Goal: Task Accomplishment & Management: Manage account settings

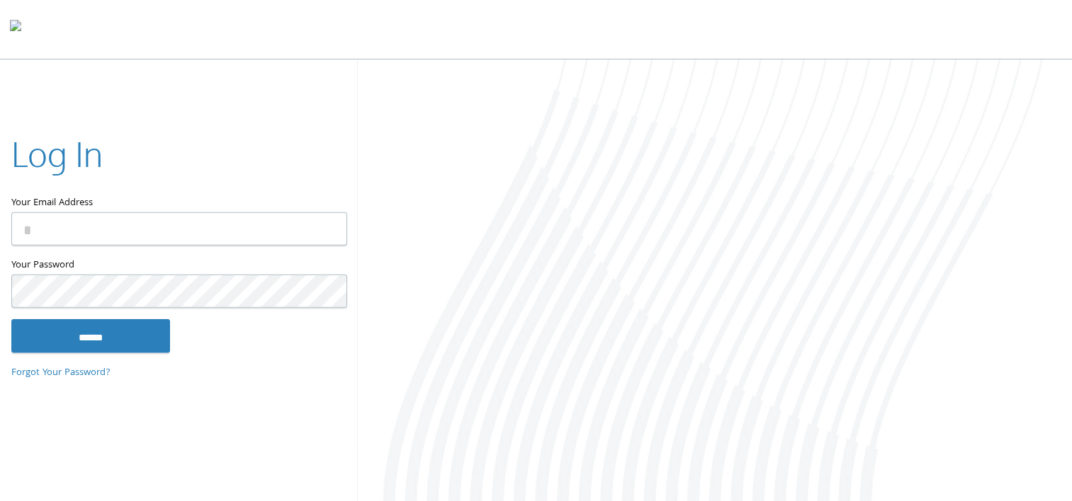
drag, startPoint x: 0, startPoint y: 0, endPoint x: 256, endPoint y: 196, distance: 322.8
click at [256, 196] on label "Your Email Address" at bounding box center [178, 171] width 334 height 82
click at [256, 212] on input "Your Email Address" at bounding box center [179, 228] width 336 height 33
click at [241, 242] on input "Your Email Address" at bounding box center [179, 228] width 336 height 33
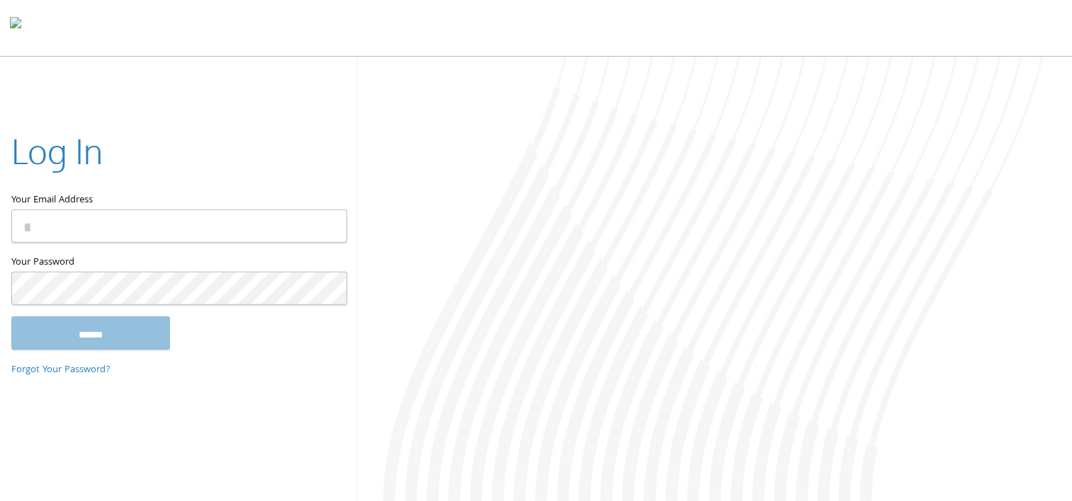
drag, startPoint x: 241, startPoint y: 242, endPoint x: 234, endPoint y: 239, distance: 7.6
click at [234, 239] on input "Your Email Address" at bounding box center [179, 226] width 336 height 33
click at [826, 394] on div at bounding box center [714, 279] width 715 height 445
click at [164, 232] on input "Your Email Address" at bounding box center [179, 226] width 336 height 33
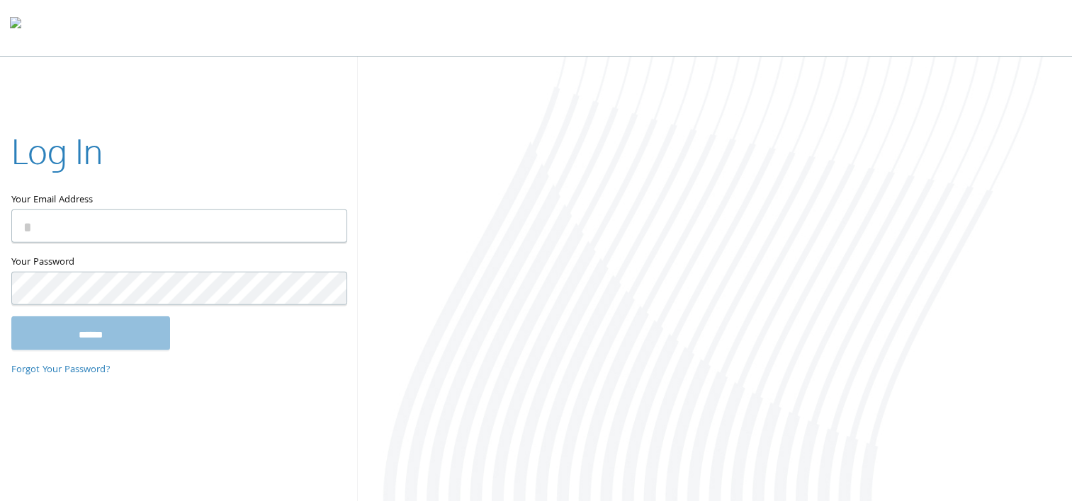
click at [164, 232] on input "Your Email Address" at bounding box center [179, 226] width 336 height 33
drag, startPoint x: 164, startPoint y: 232, endPoint x: 119, endPoint y: 232, distance: 45.3
click at [119, 232] on input "Your Email Address" at bounding box center [179, 226] width 336 height 33
click at [44, 239] on input "Your Email Address" at bounding box center [179, 226] width 336 height 33
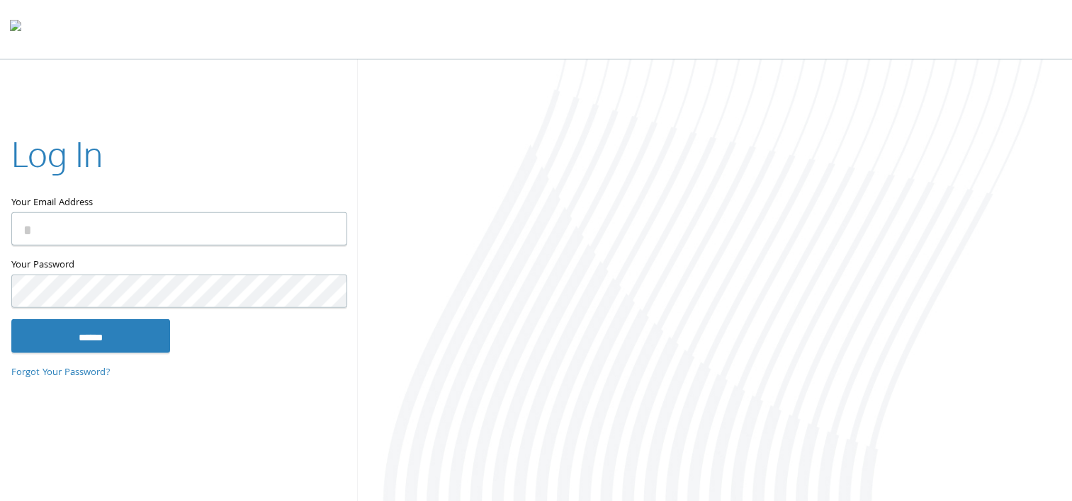
type input "**********"
